Goal: Information Seeking & Learning: Check status

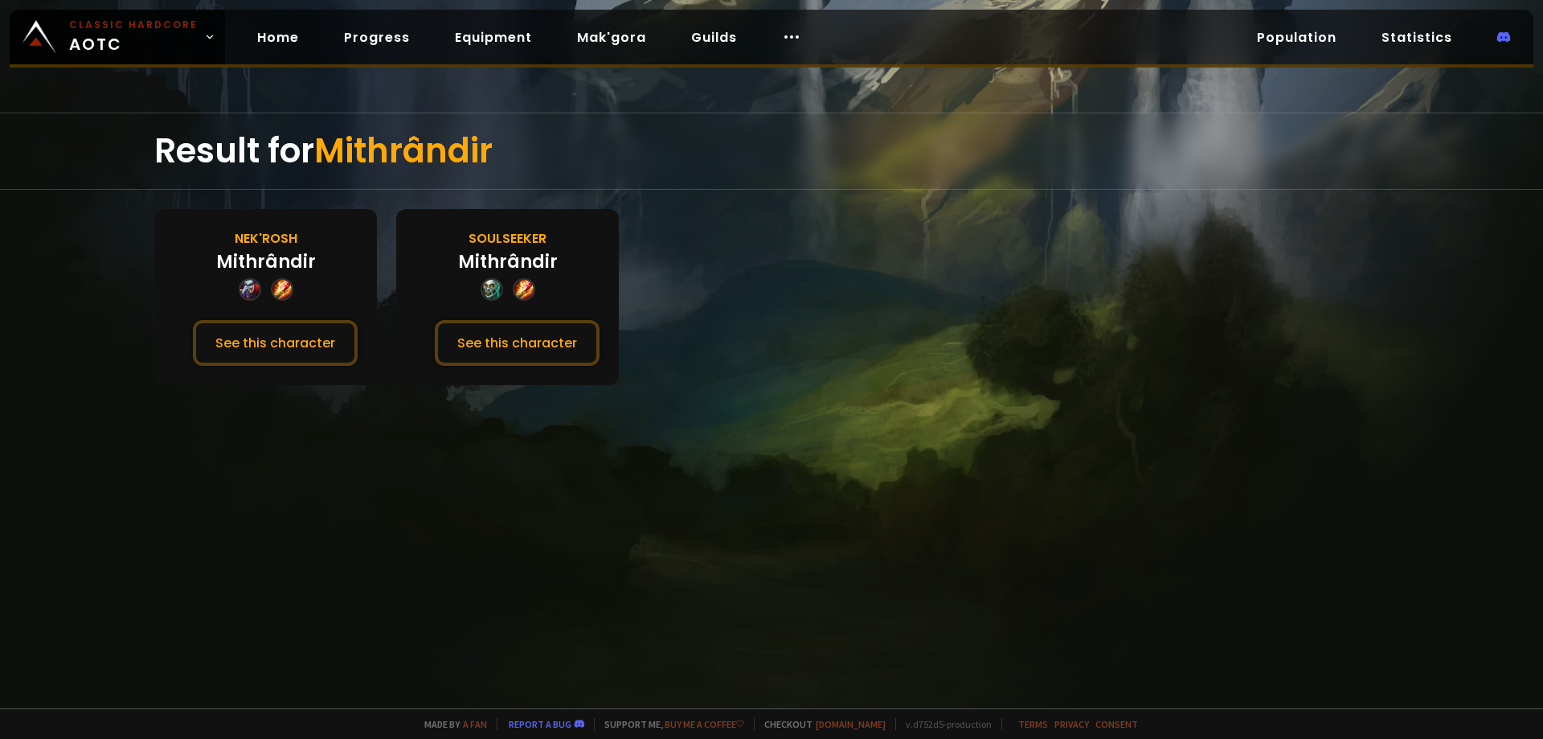
drag, startPoint x: 527, startPoint y: 165, endPoint x: 585, endPoint y: 173, distance: 58.4
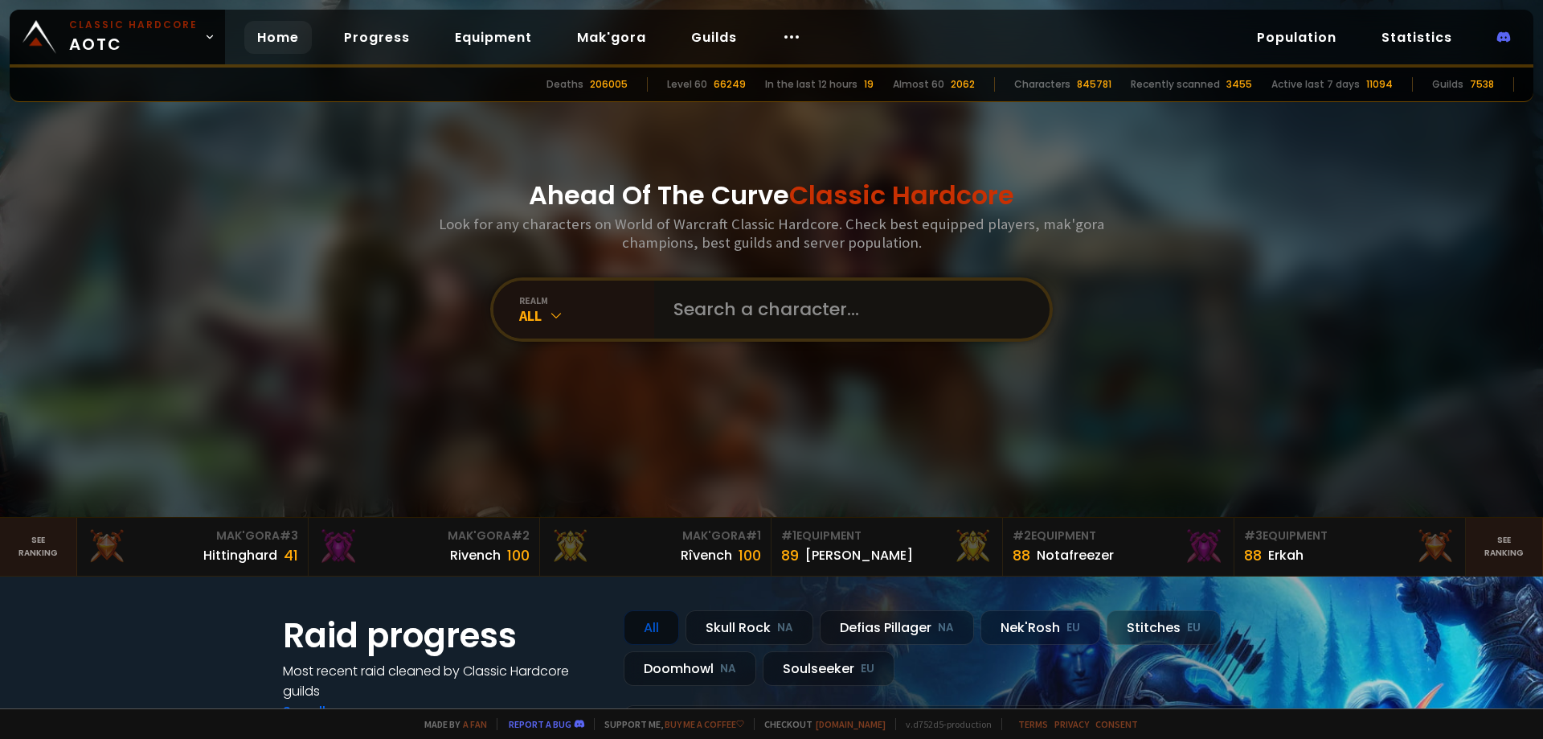
click at [767, 312] on input "text" at bounding box center [847, 309] width 366 height 58
paste input "Zônk"
type input "Zônk"
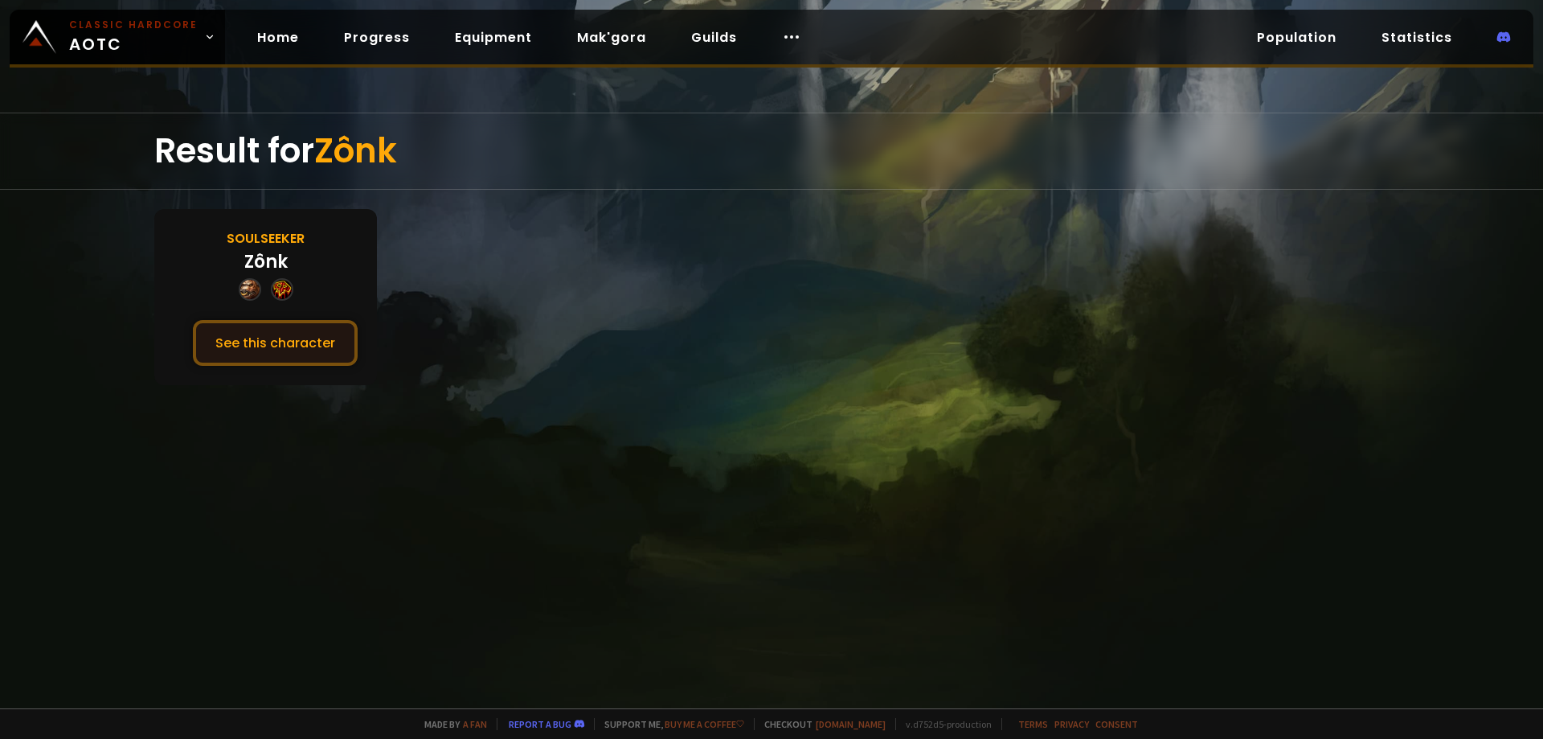
click at [327, 326] on button "See this character" at bounding box center [275, 343] width 165 height 46
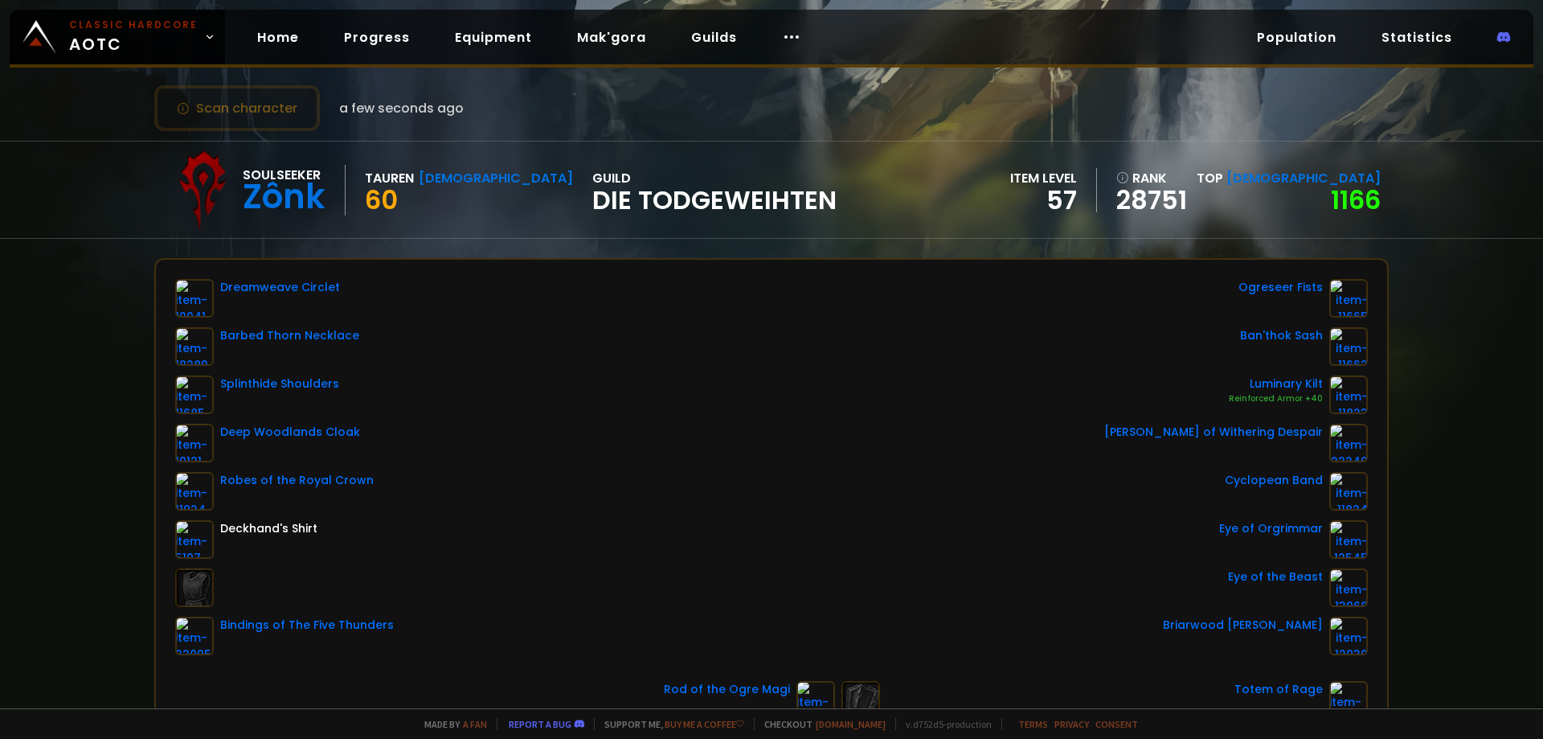
scroll to position [80, 0]
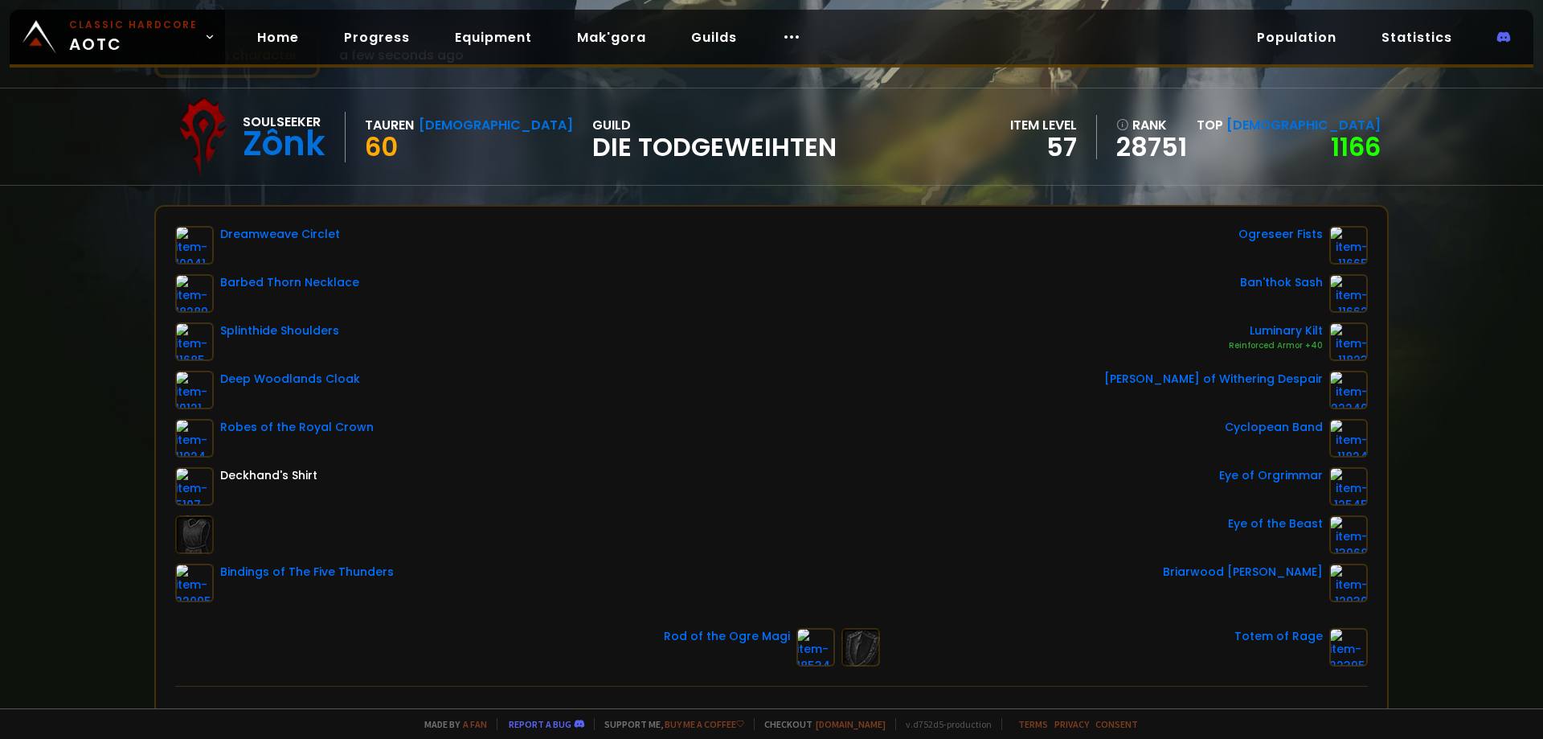
drag, startPoint x: 348, startPoint y: 120, endPoint x: 364, endPoint y: 122, distance: 16.3
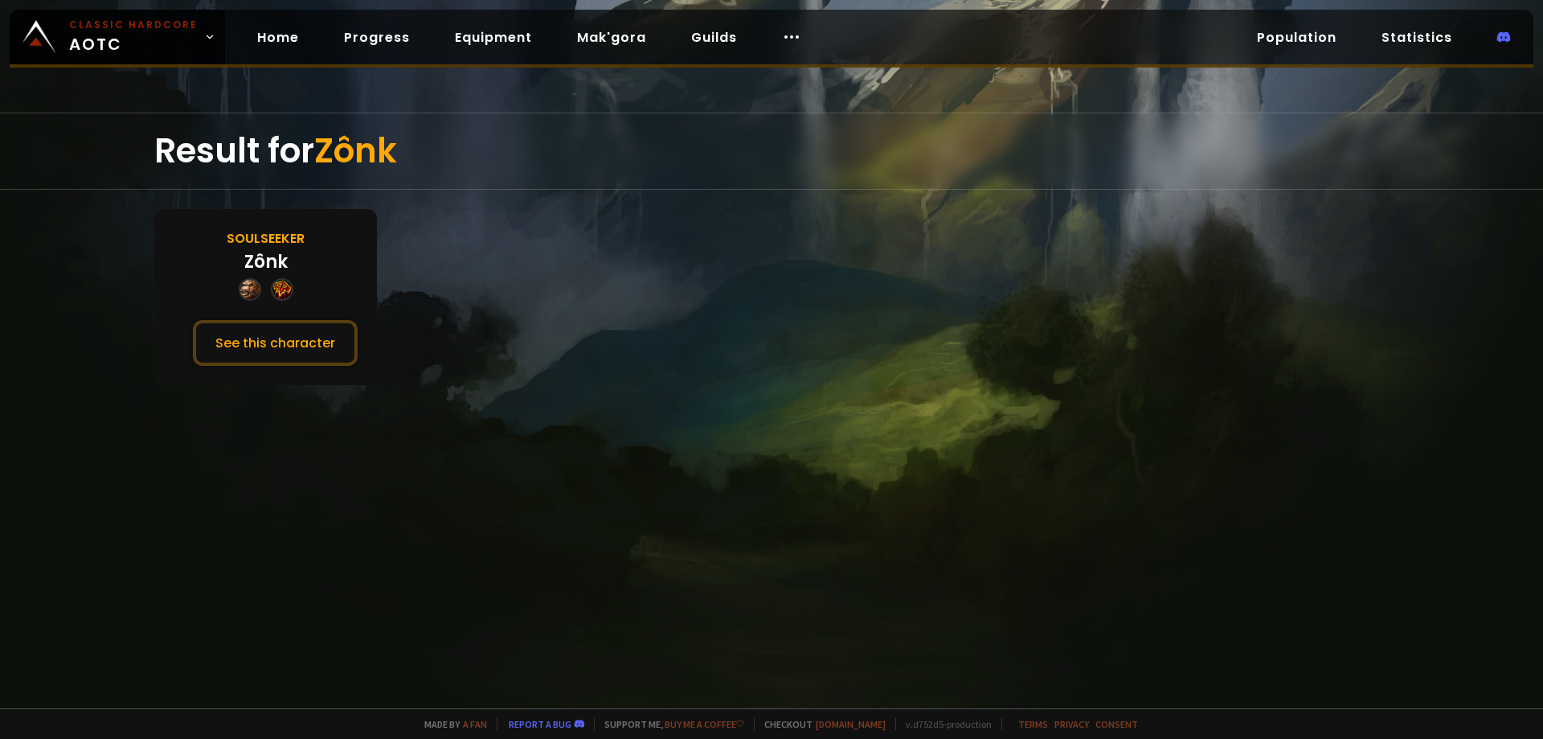
drag, startPoint x: 432, startPoint y: 170, endPoint x: 448, endPoint y: 182, distance: 20.1
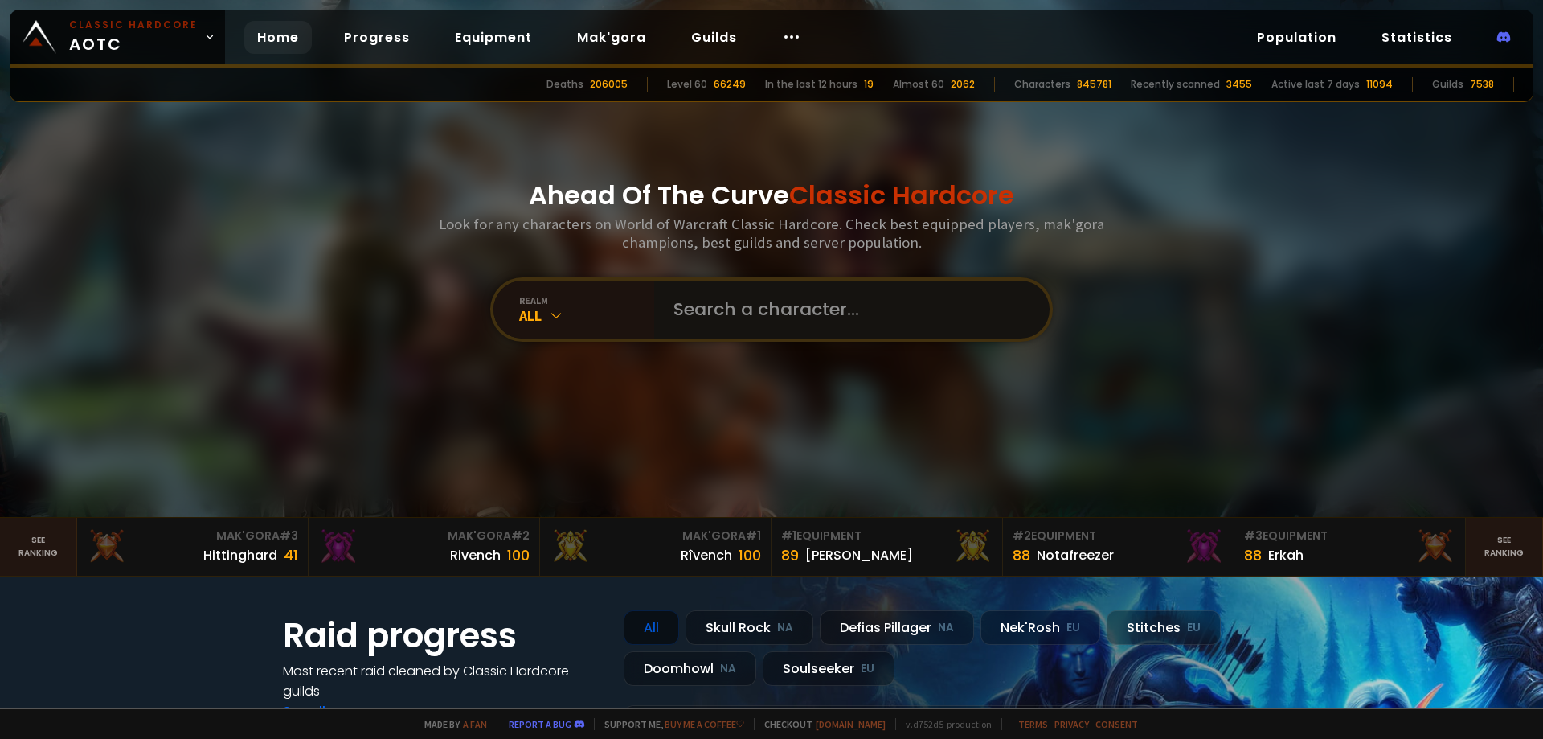
click at [698, 323] on input "text" at bounding box center [847, 309] width 366 height 58
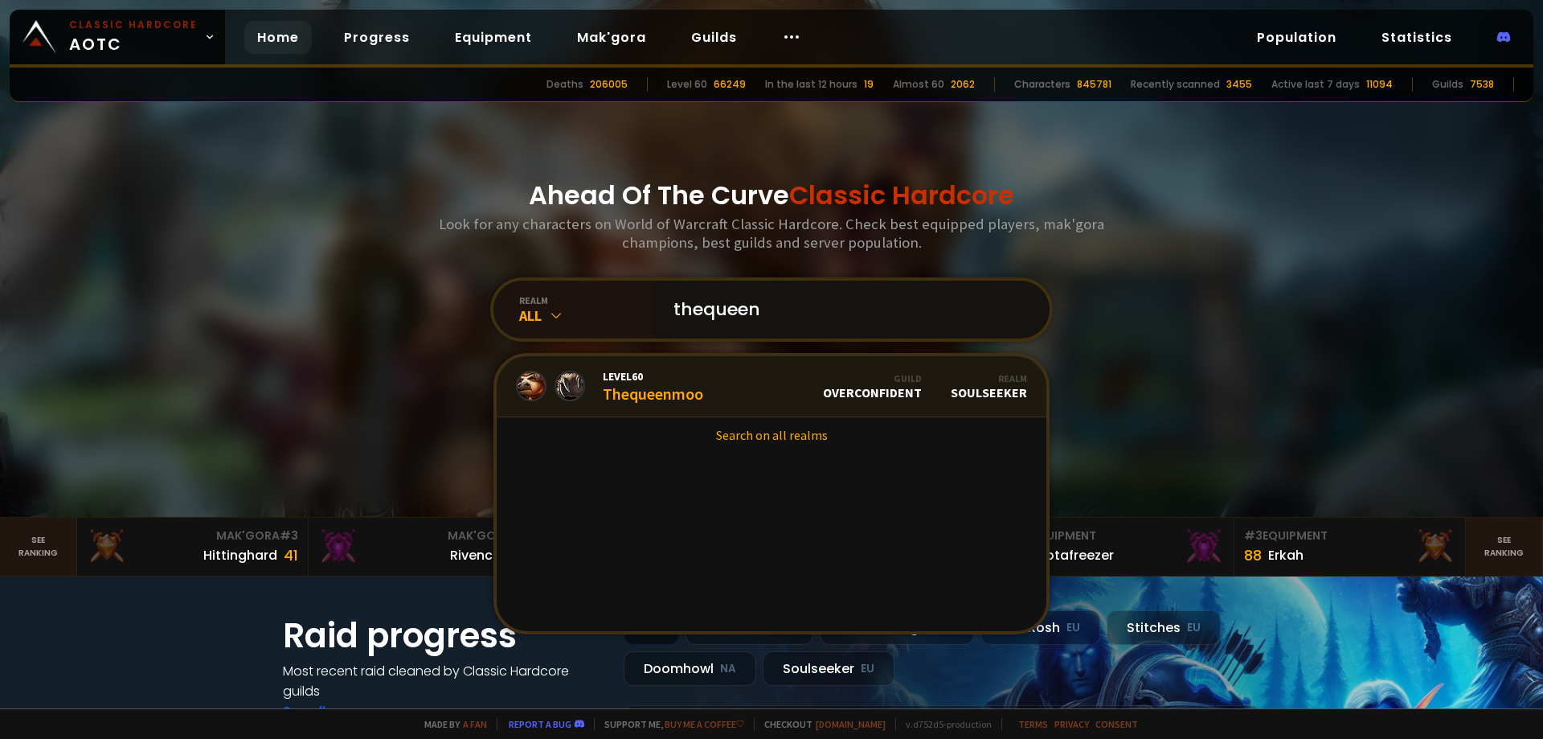
type input "thequeen"
click at [671, 403] on link "Level 60 Thequeenmoo Guild Overconfident Realm Soulseeker" at bounding box center [772, 386] width 550 height 61
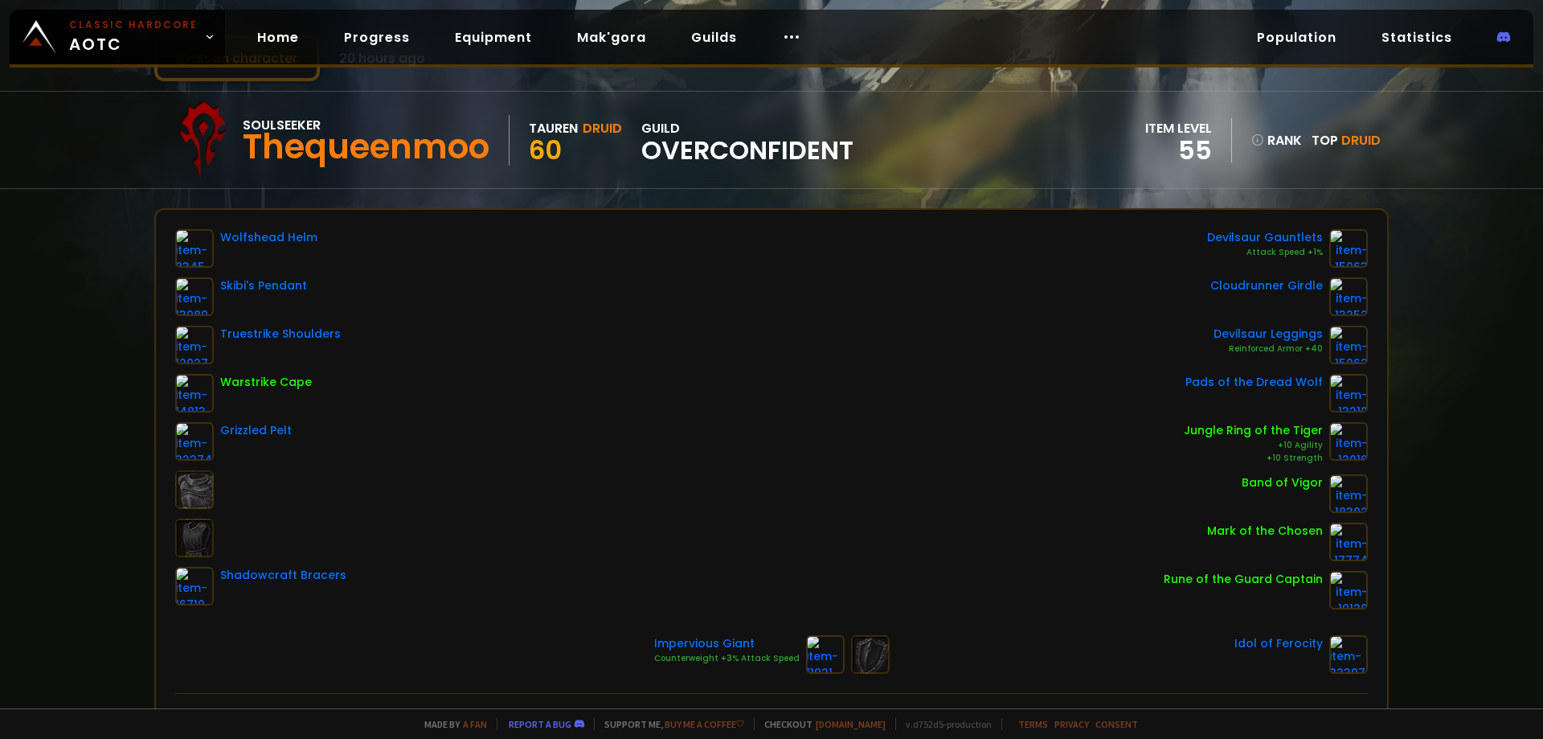
scroll to position [80, 0]
